Goal: Find specific page/section

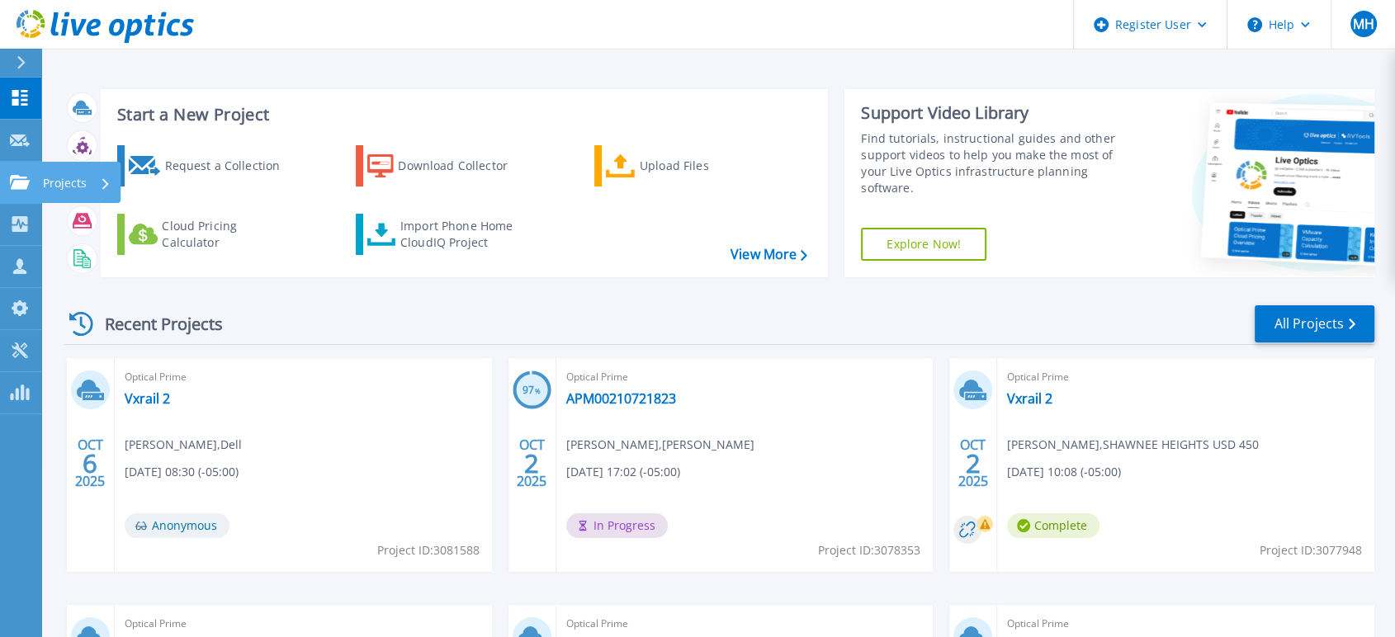
click at [31, 181] on div "Projects" at bounding box center [48, 182] width 77 height 15
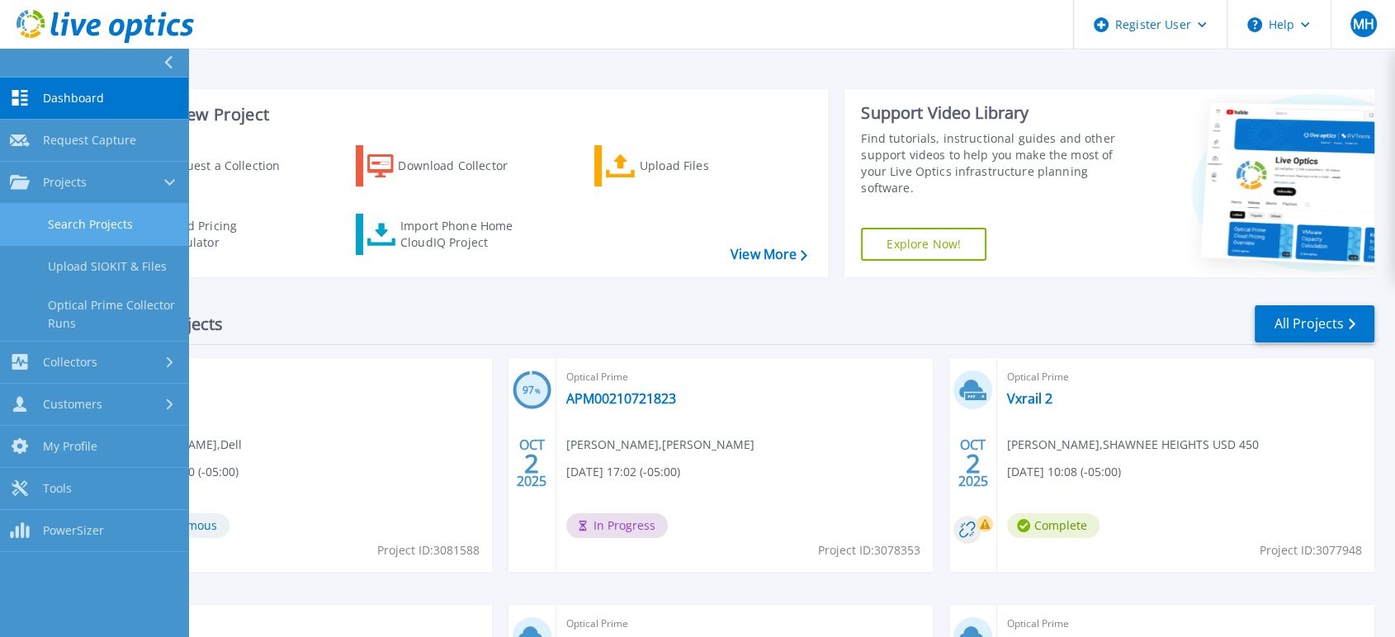
click at [92, 230] on link "Search Projects" at bounding box center [94, 225] width 188 height 42
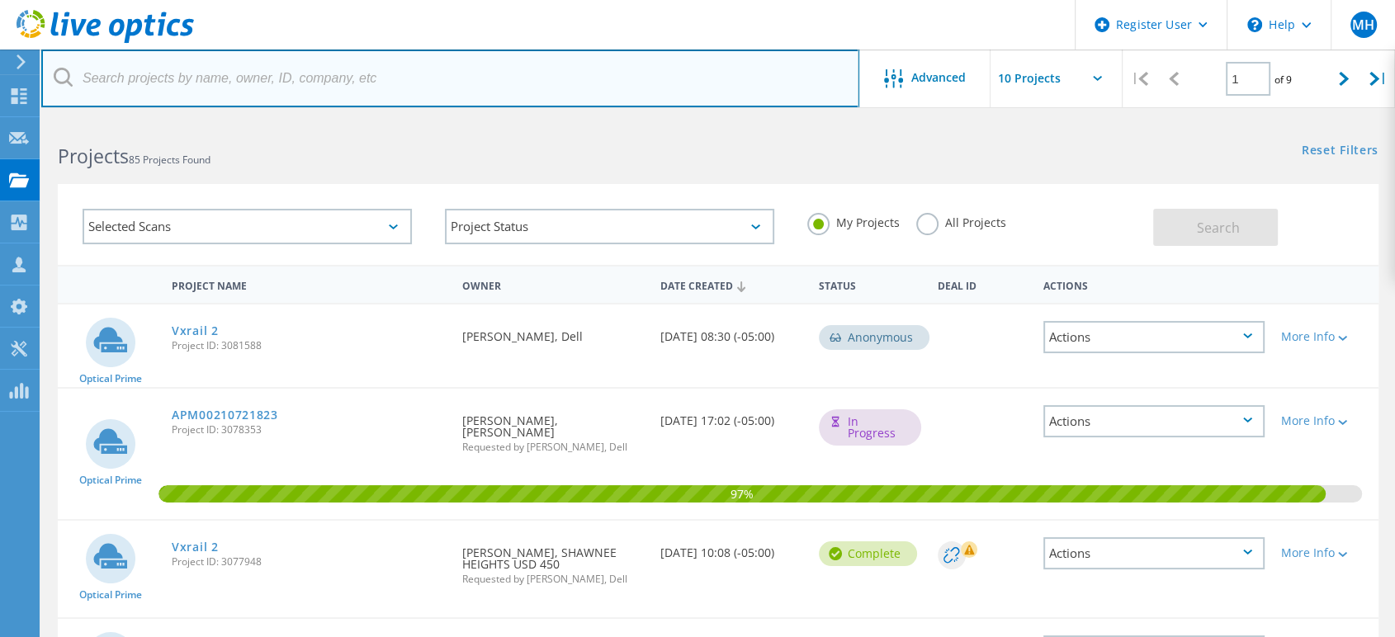
click at [310, 88] on input "text" at bounding box center [450, 79] width 818 height 58
paste input "krista.cantrell@lsr7.net"
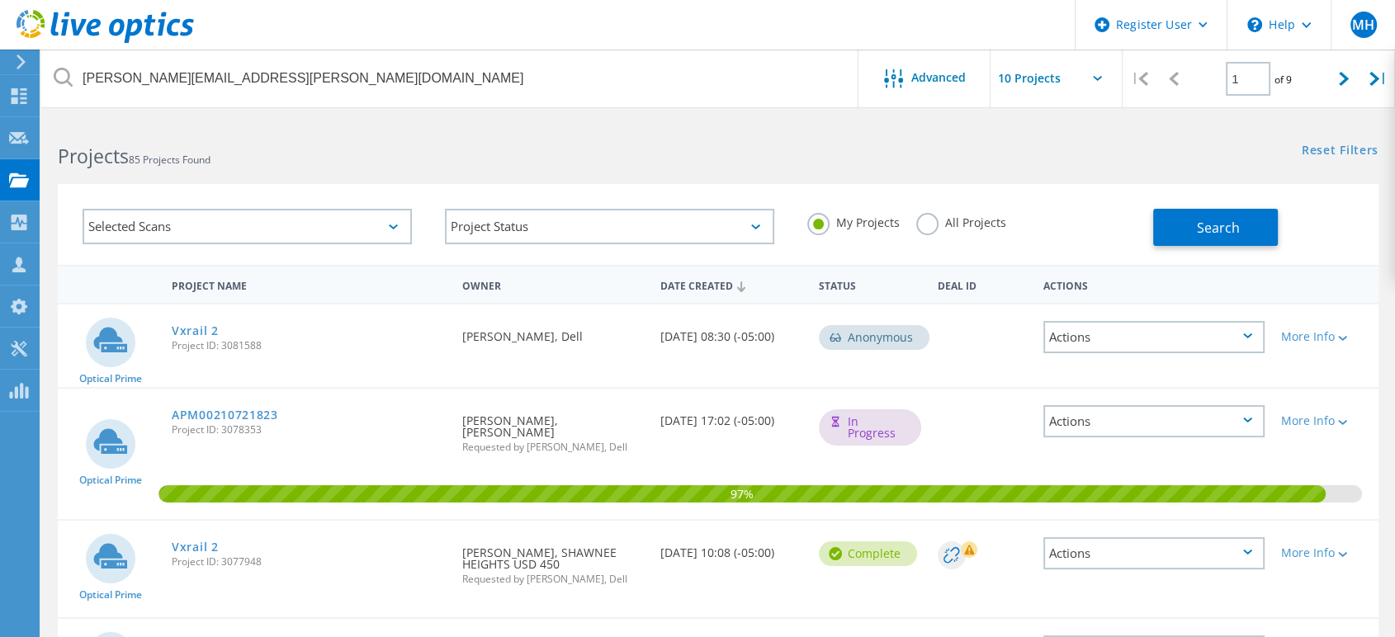
click at [911, 210] on div "My Projects All Projects" at bounding box center [972, 222] width 362 height 61
drag, startPoint x: 915, startPoint y: 210, endPoint x: 923, endPoint y: 223, distance: 15.6
click at [916, 210] on div "My Projects All Projects" at bounding box center [972, 222] width 362 height 61
click at [923, 223] on label "All Projects" at bounding box center [961, 221] width 90 height 16
click at [0, 0] on input "All Projects" at bounding box center [0, 0] width 0 height 0
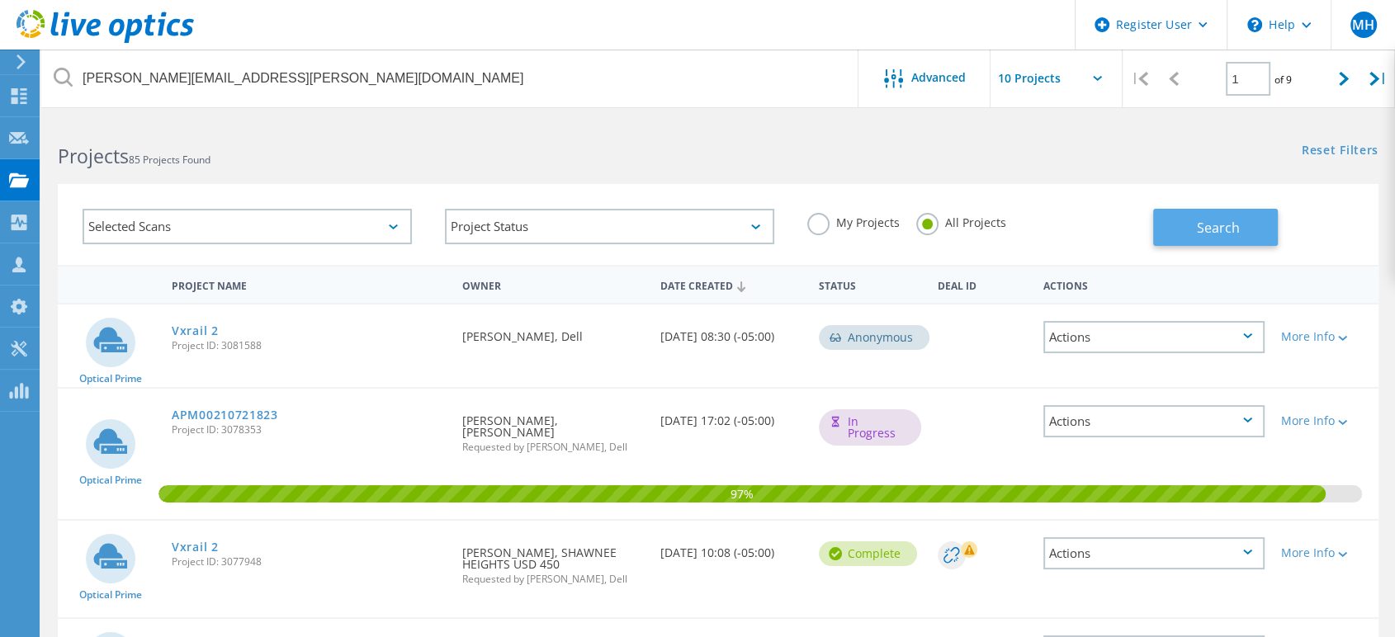
click at [1209, 225] on span "Search" at bounding box center [1218, 228] width 43 height 18
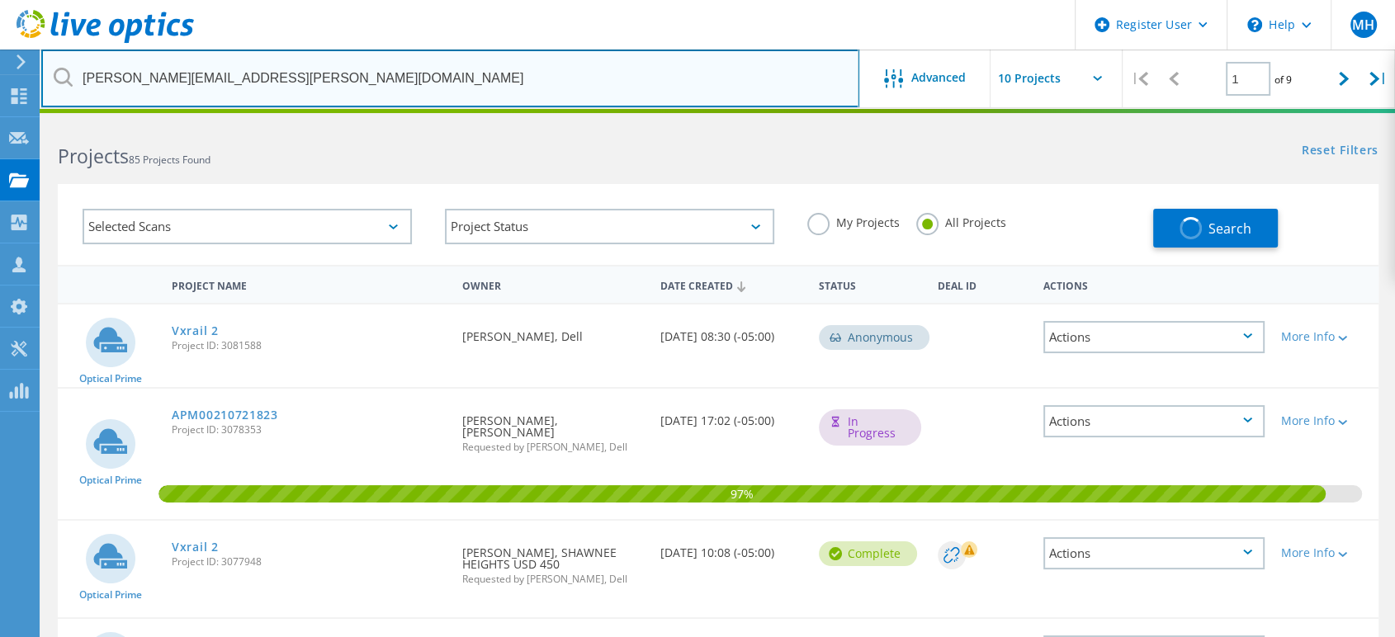
drag, startPoint x: 173, startPoint y: 65, endPoint x: 189, endPoint y: 31, distance: 38.1
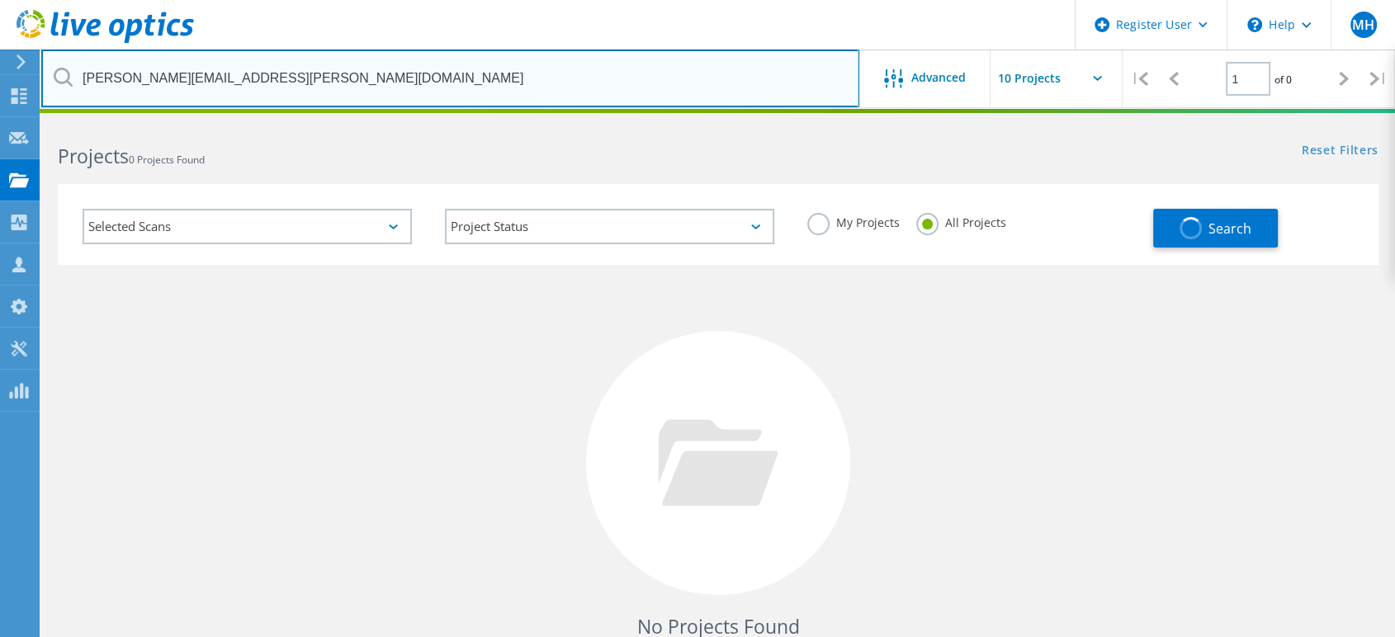
click at [157, 73] on input "krista.cantrell@lsr7.net" at bounding box center [450, 79] width 818 height 58
drag, startPoint x: 161, startPoint y: 76, endPoint x: 79, endPoint y: 55, distance: 84.3
click at [79, 56] on input "krista.cantrell@lsr7.net" at bounding box center [450, 79] width 818 height 58
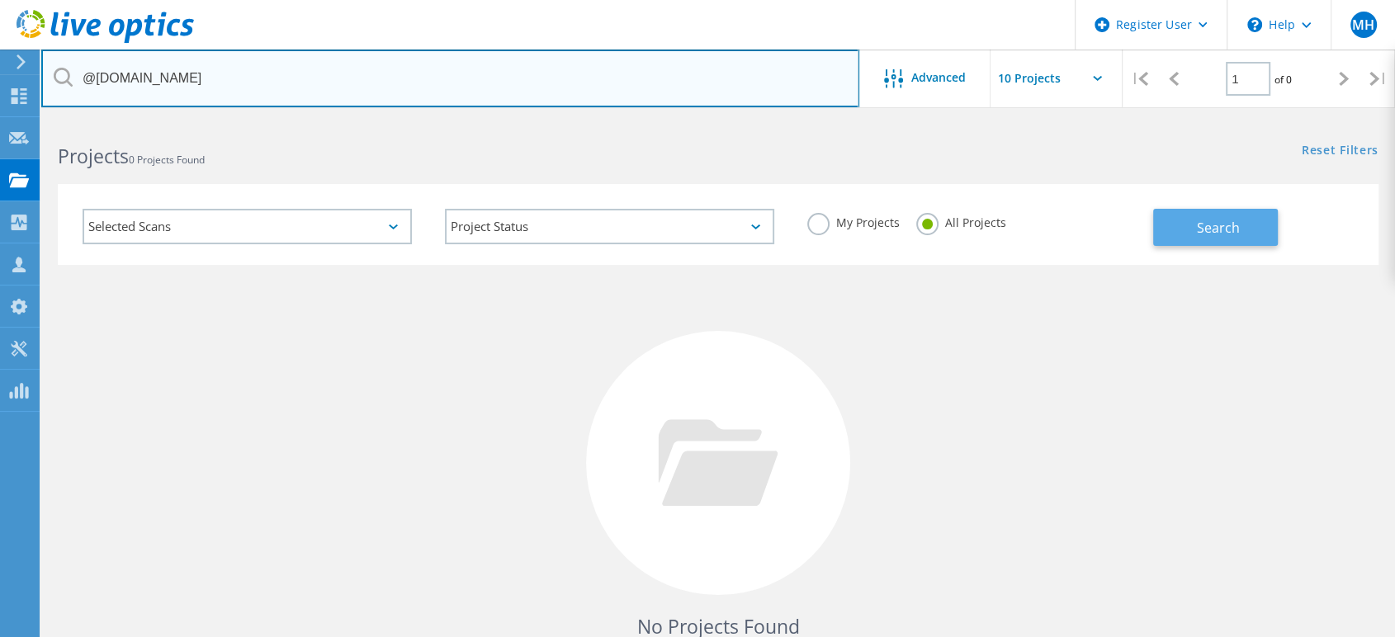
type input "@lsr7.net"
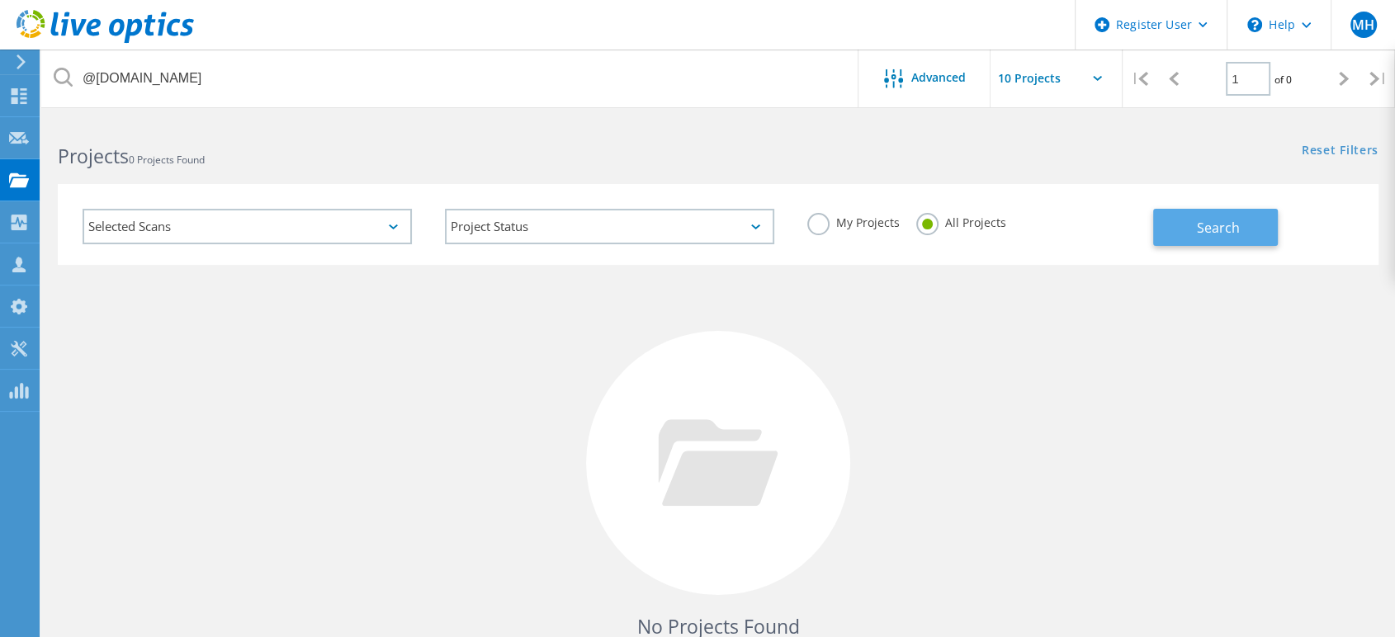
click at [1204, 214] on button "Search" at bounding box center [1215, 227] width 125 height 37
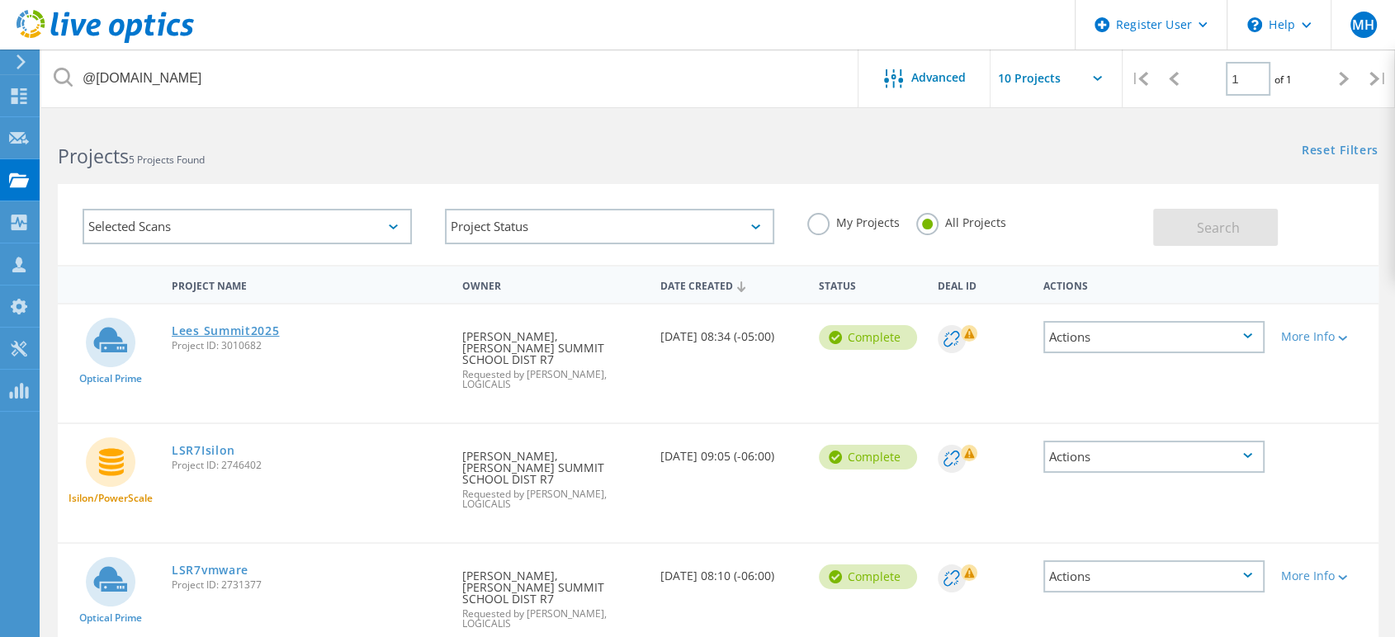
click at [248, 325] on link "Lees Summit2025" at bounding box center [226, 331] width 108 height 12
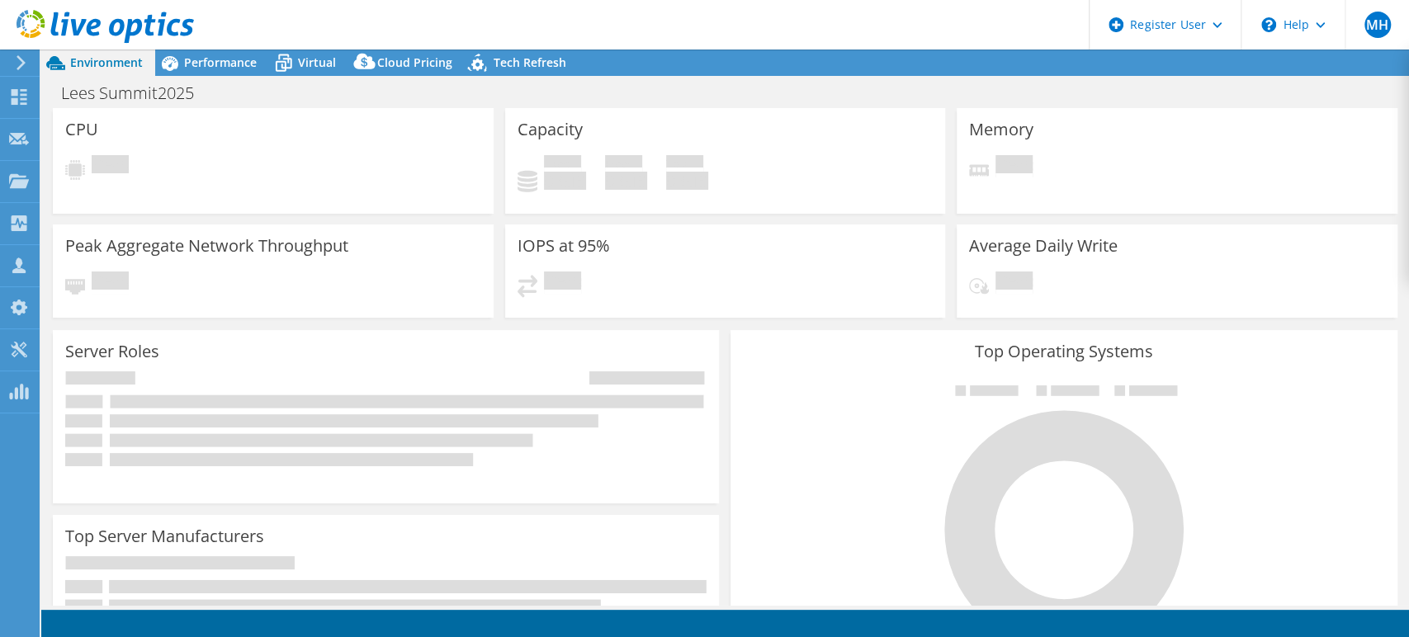
select select "USD"
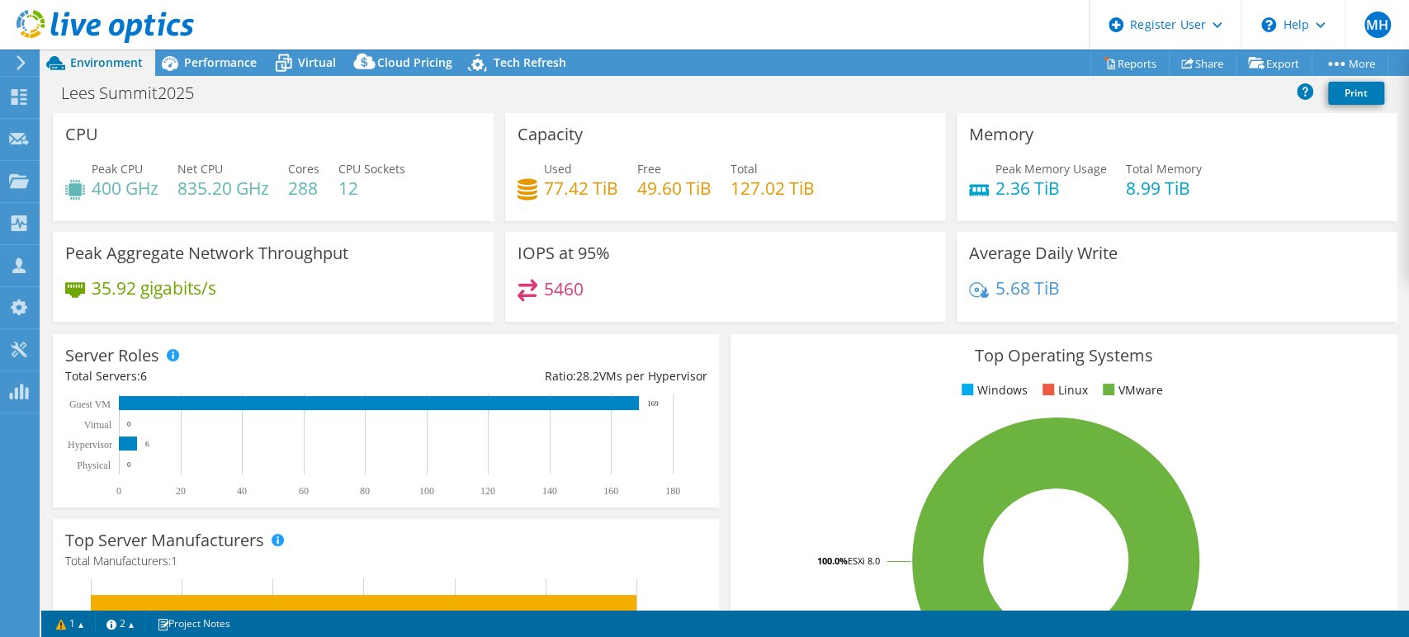
click at [409, 184] on div "Peak CPU 400 GHz Net CPU 835.20 GHz Cores 288 CPU Sockets 12" at bounding box center [273, 187] width 416 height 54
click at [222, 54] on span "Performance" at bounding box center [220, 62] width 73 height 16
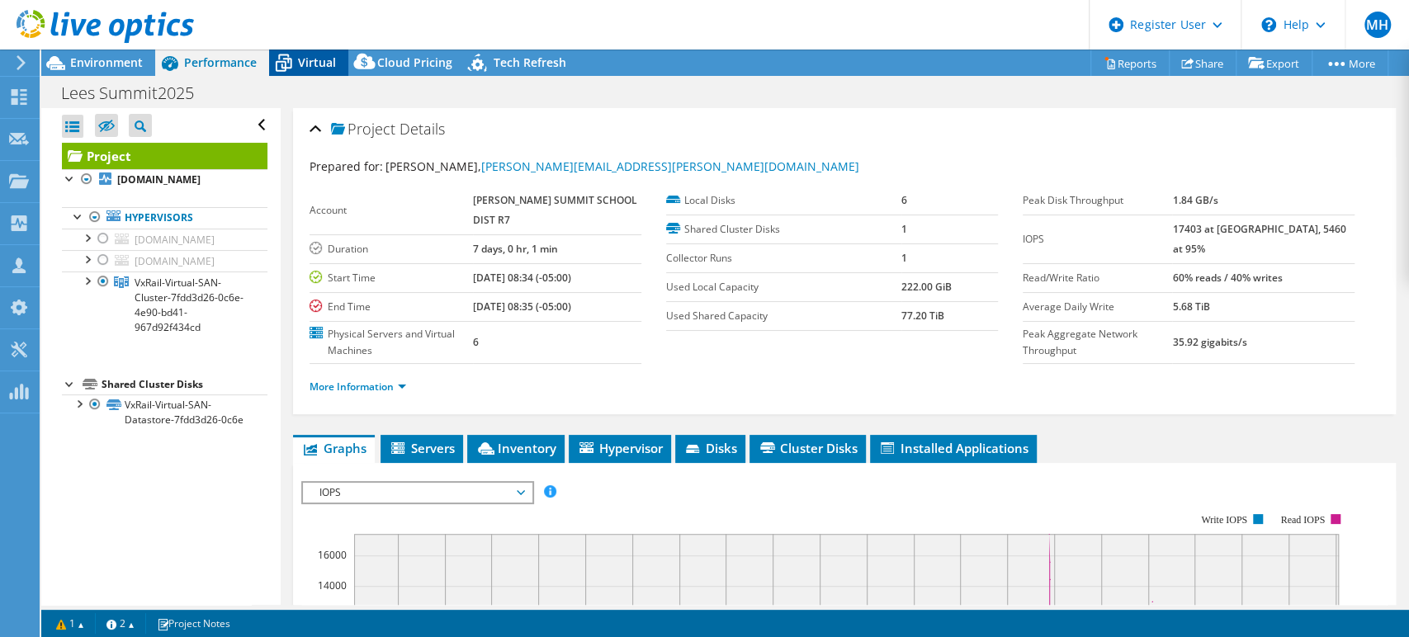
click at [335, 64] on div "Virtual" at bounding box center [308, 63] width 79 height 26
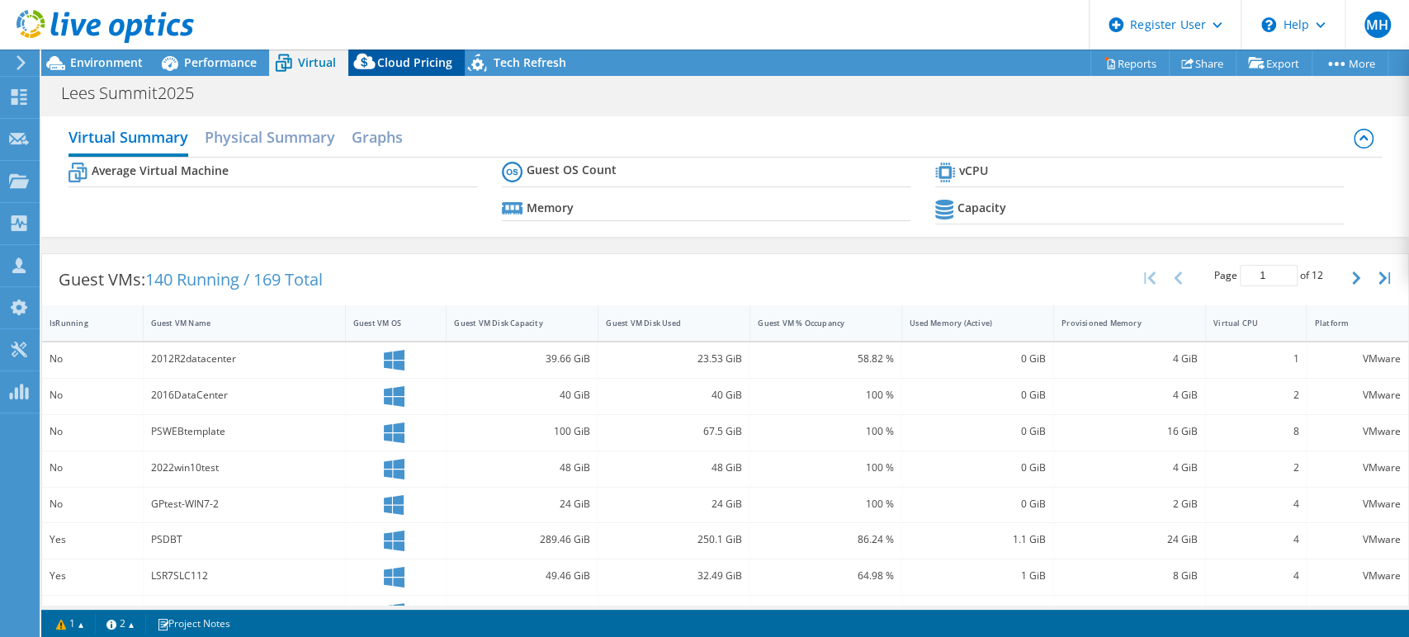
click at [402, 54] on span "Cloud Pricing" at bounding box center [414, 62] width 75 height 16
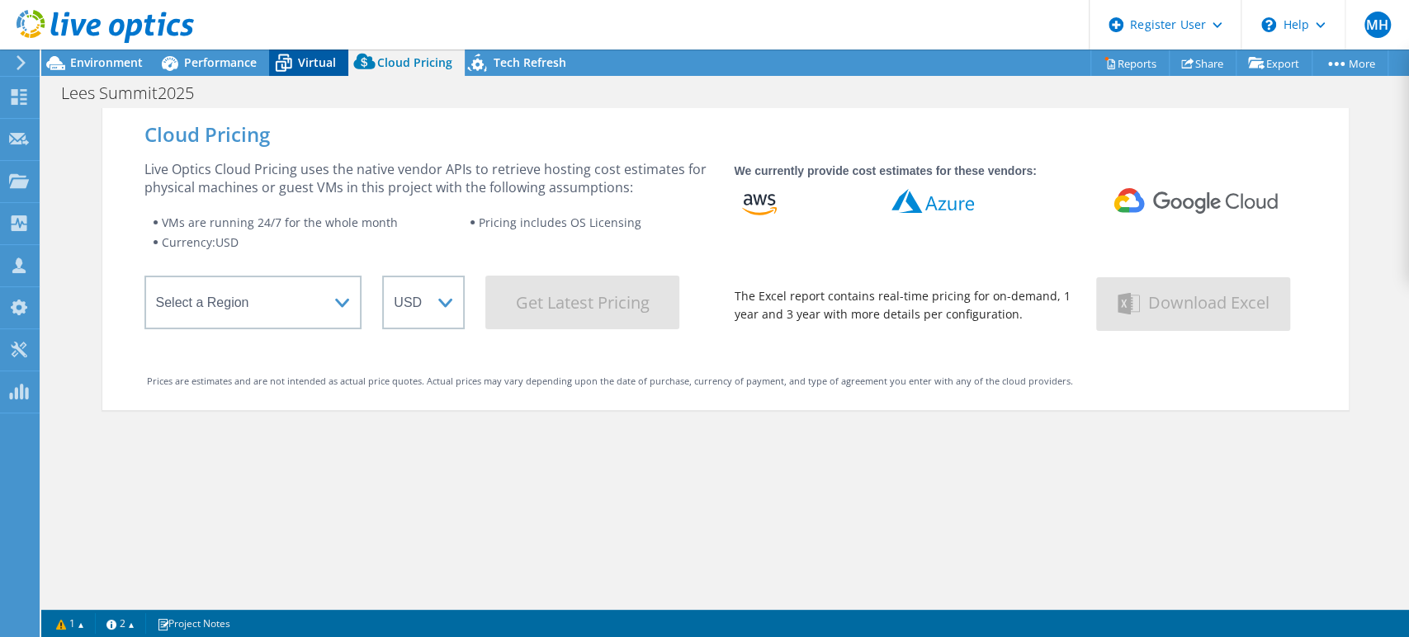
click at [311, 51] on div "Virtual" at bounding box center [308, 63] width 79 height 26
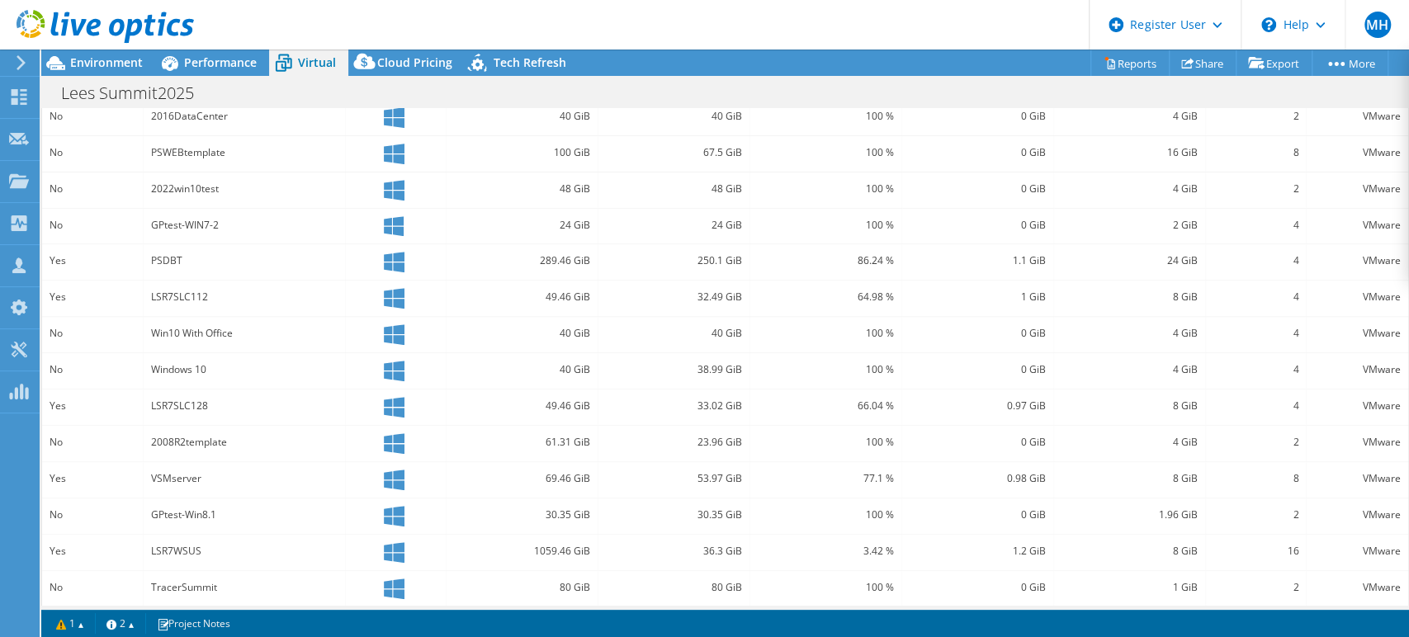
scroll to position [465, 0]
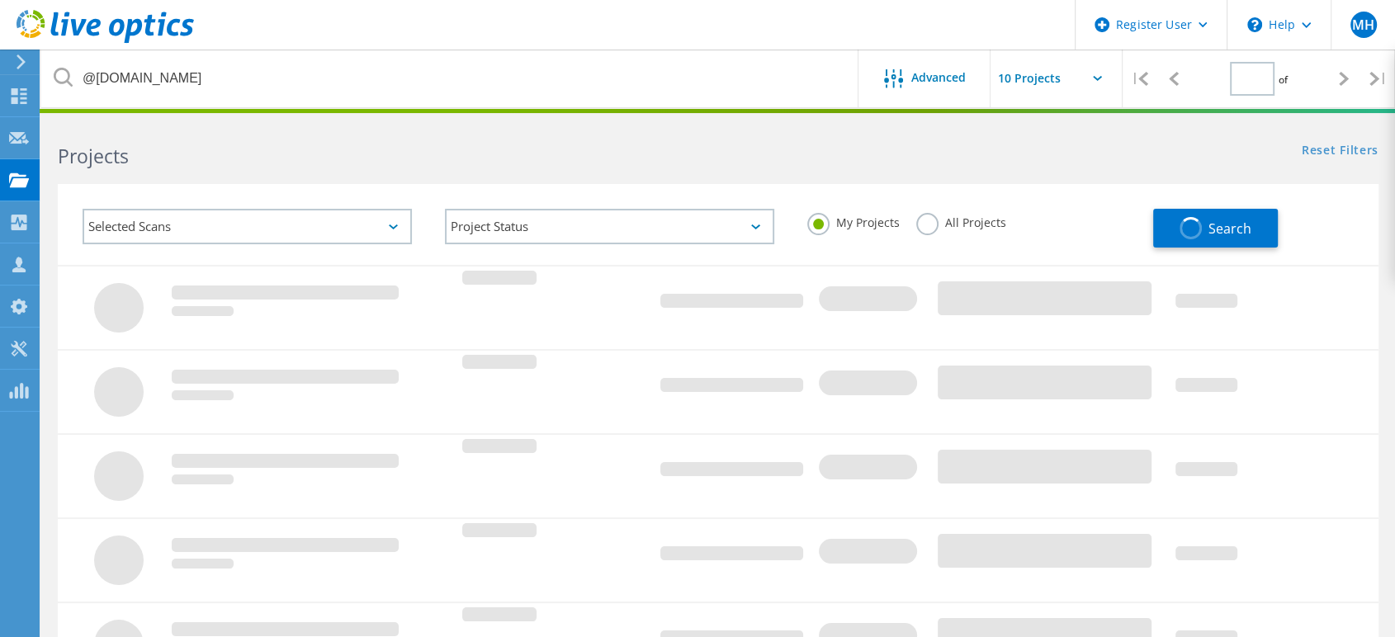
type input "1"
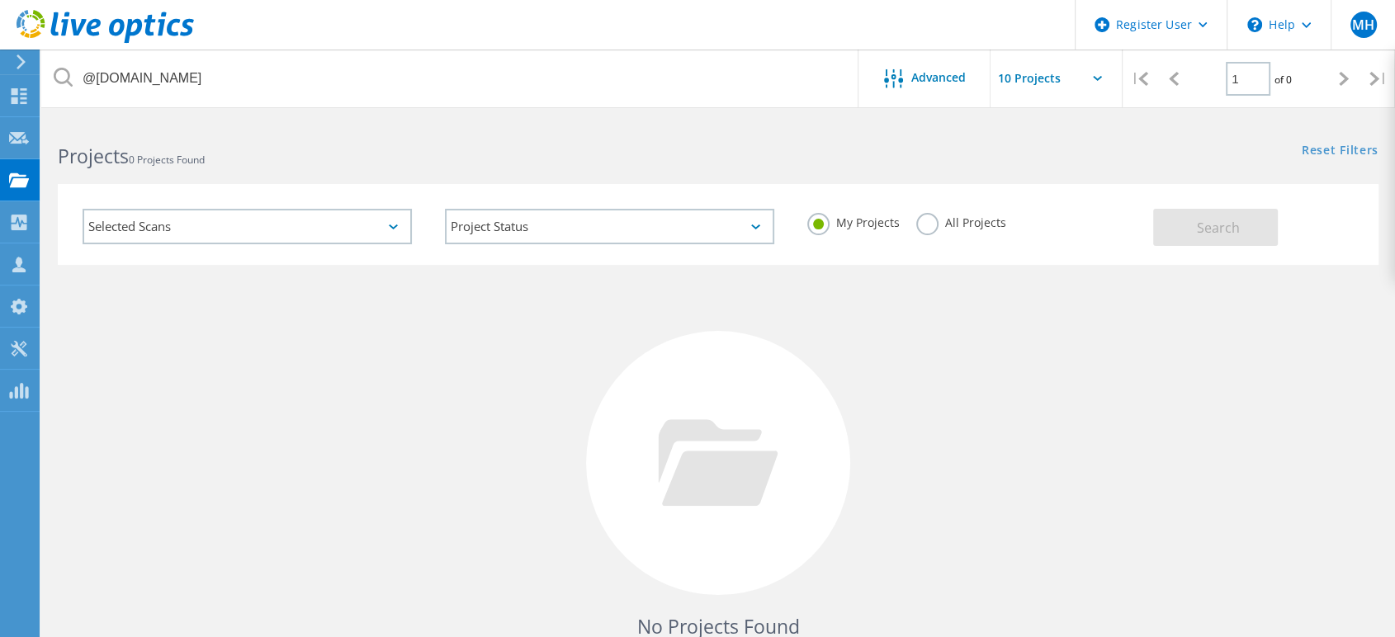
click at [931, 229] on label "All Projects" at bounding box center [961, 221] width 90 height 16
click at [0, 0] on input "All Projects" at bounding box center [0, 0] width 0 height 0
click at [1190, 229] on button "Search" at bounding box center [1215, 227] width 125 height 37
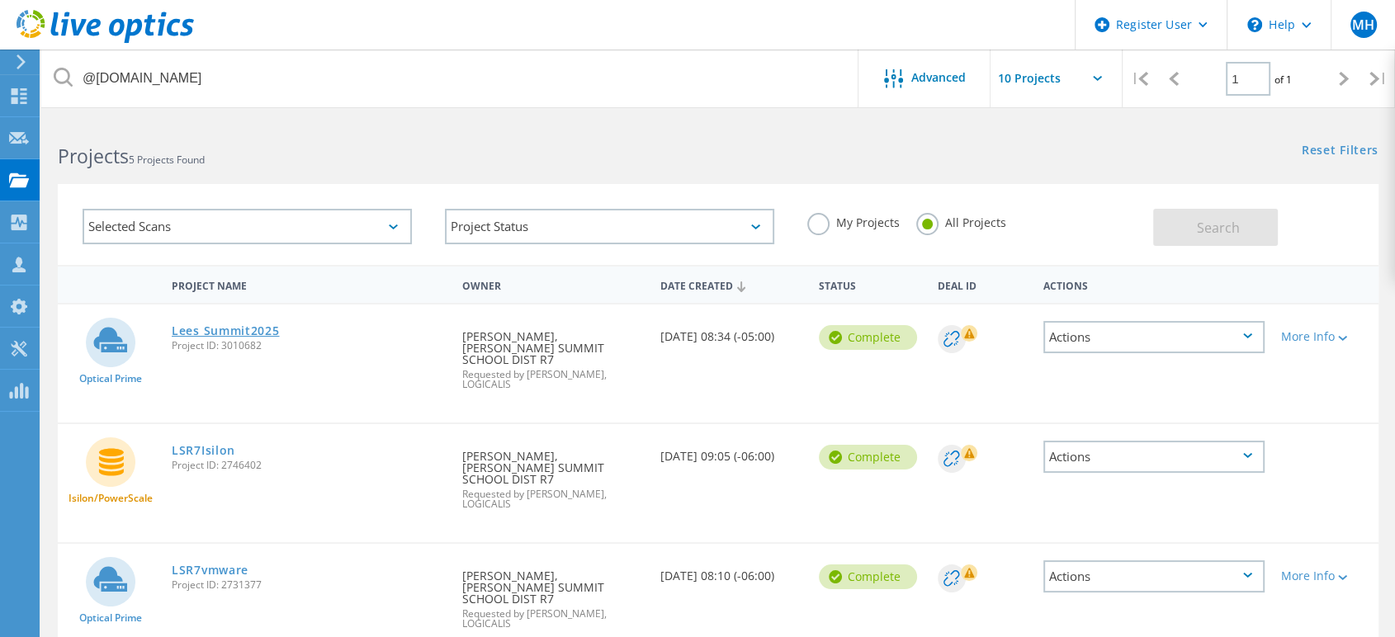
click at [264, 326] on link "Lees Summit2025" at bounding box center [226, 331] width 108 height 12
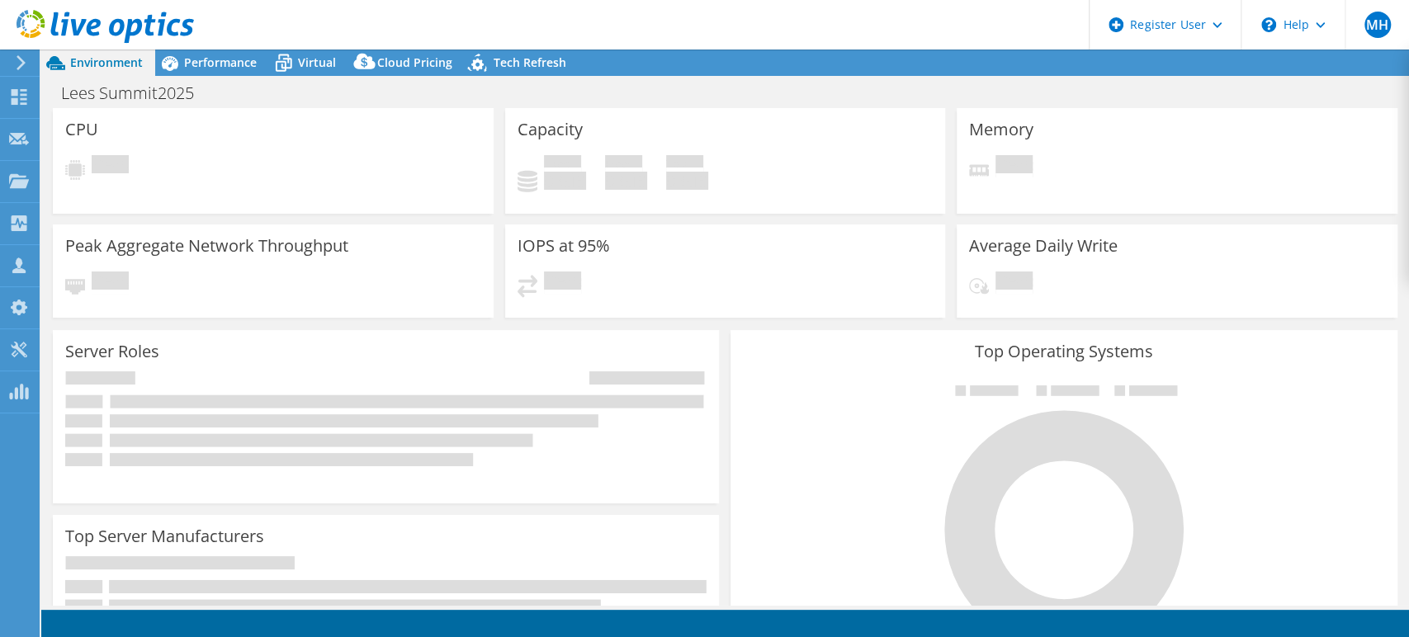
select select "USD"
